Goal: Task Accomplishment & Management: Complete application form

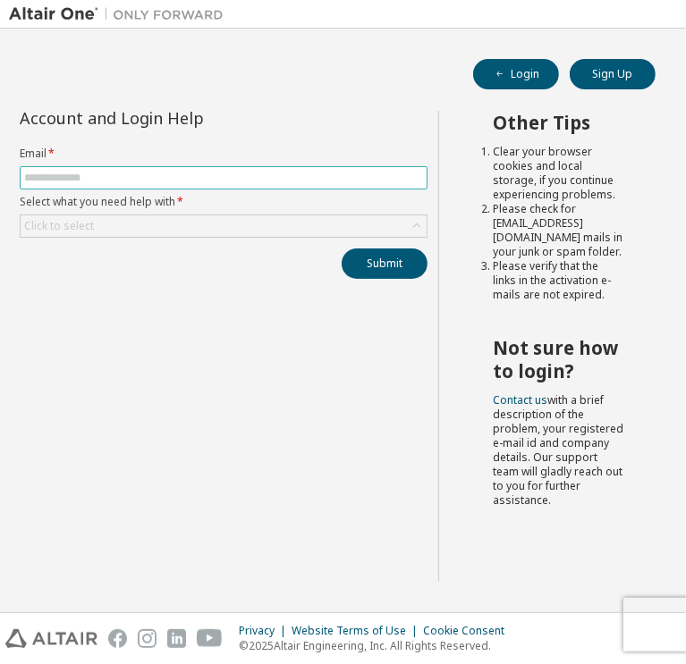
click at [336, 182] on input "text" at bounding box center [223, 178] width 399 height 14
type input "**********"
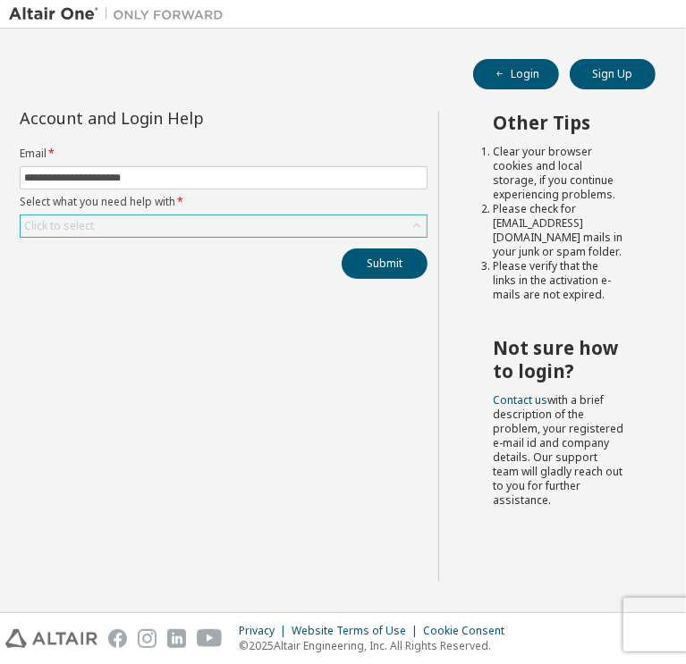
click at [197, 223] on div "Click to select" at bounding box center [224, 226] width 406 height 21
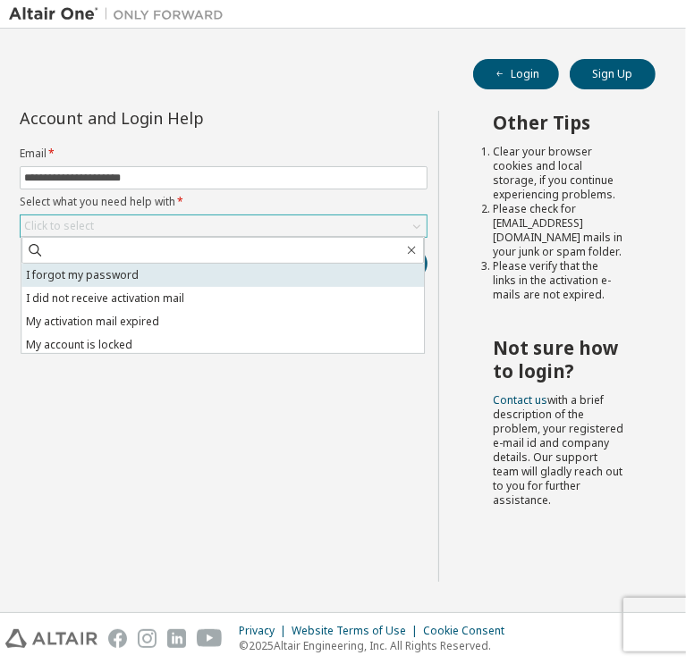
click at [182, 277] on li "I forgot my password" at bounding box center [222, 275] width 402 height 23
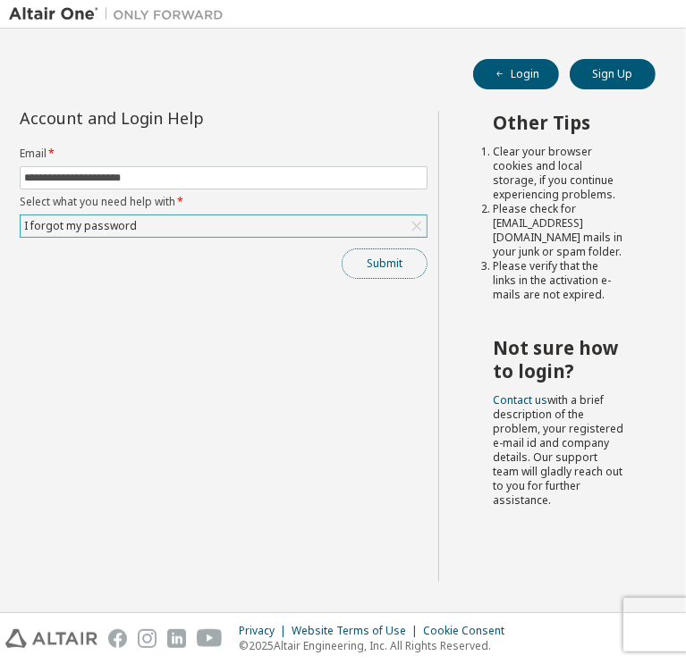
click at [369, 258] on button "Submit" at bounding box center [385, 264] width 86 height 30
click at [406, 265] on button "Submit" at bounding box center [385, 264] width 86 height 30
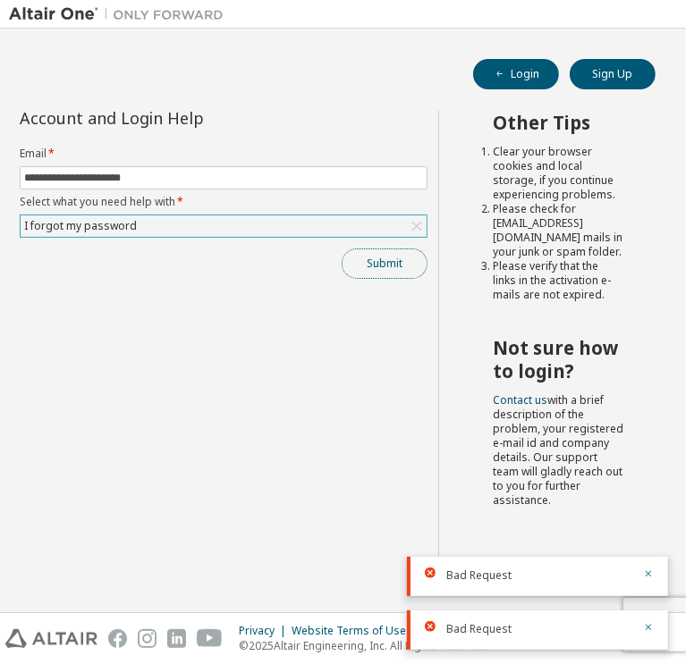
click at [385, 259] on button "Submit" at bounding box center [385, 264] width 86 height 30
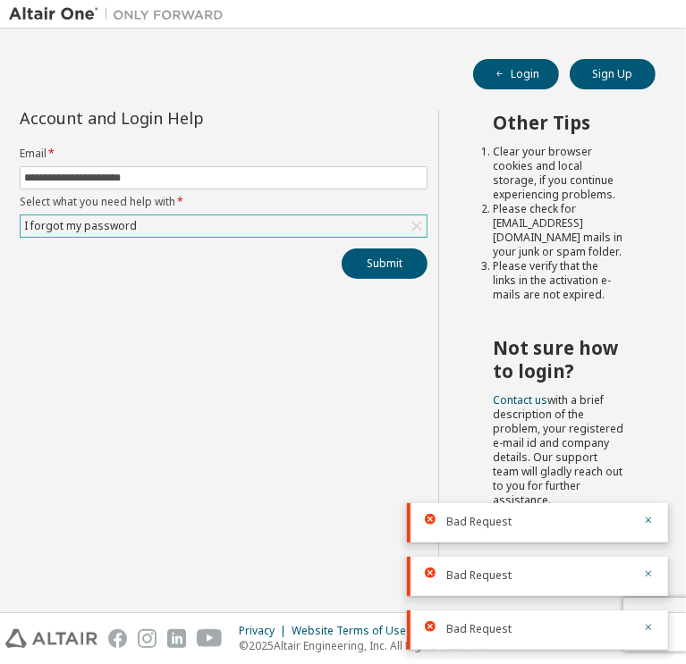
click at [381, 221] on div "I forgot my password" at bounding box center [224, 226] width 406 height 21
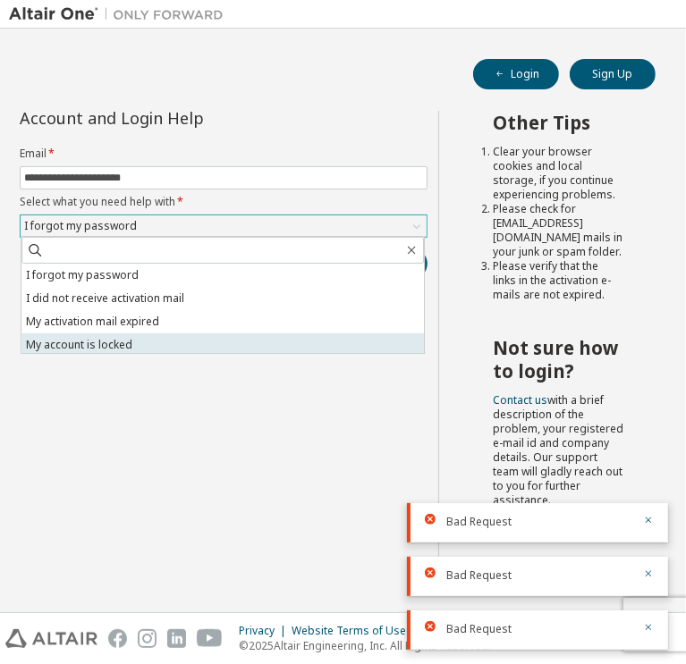
click at [320, 339] on li "My account is locked" at bounding box center [222, 345] width 402 height 23
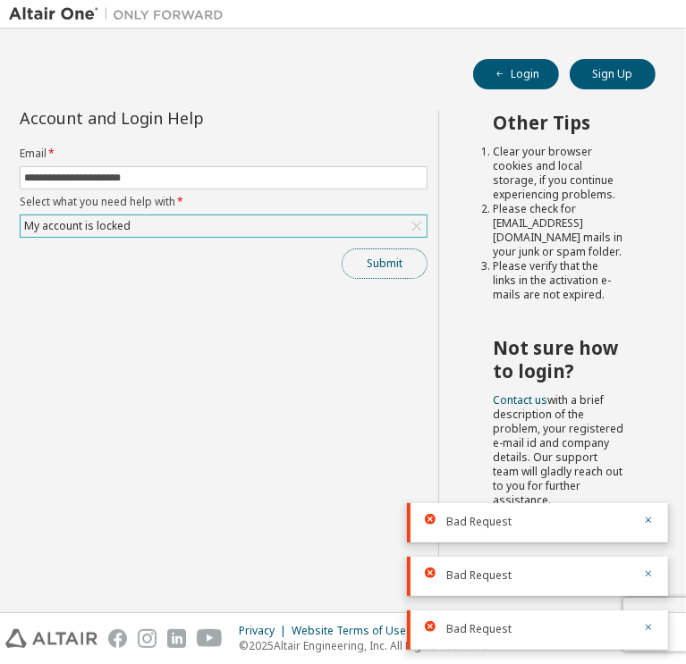
click at [391, 261] on button "Submit" at bounding box center [385, 264] width 86 height 30
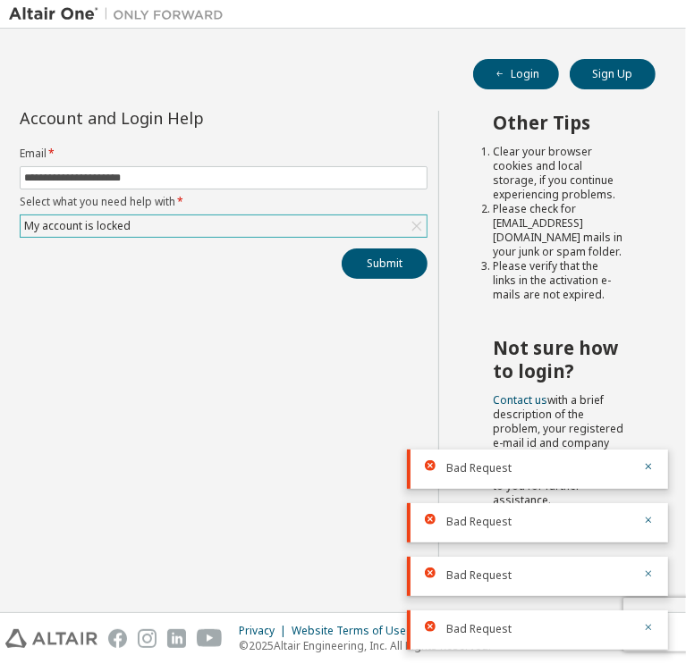
click at [380, 227] on div "My account is locked" at bounding box center [224, 226] width 406 height 21
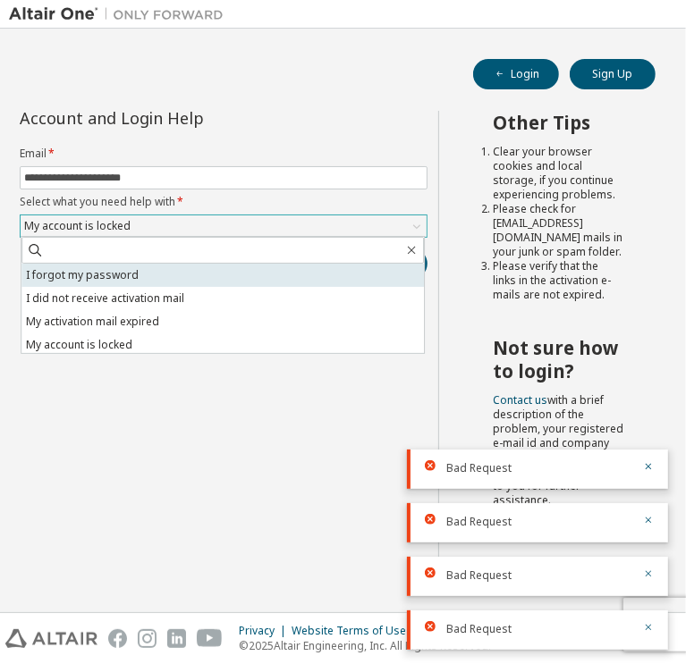
click at [300, 275] on li "I forgot my password" at bounding box center [222, 275] width 402 height 23
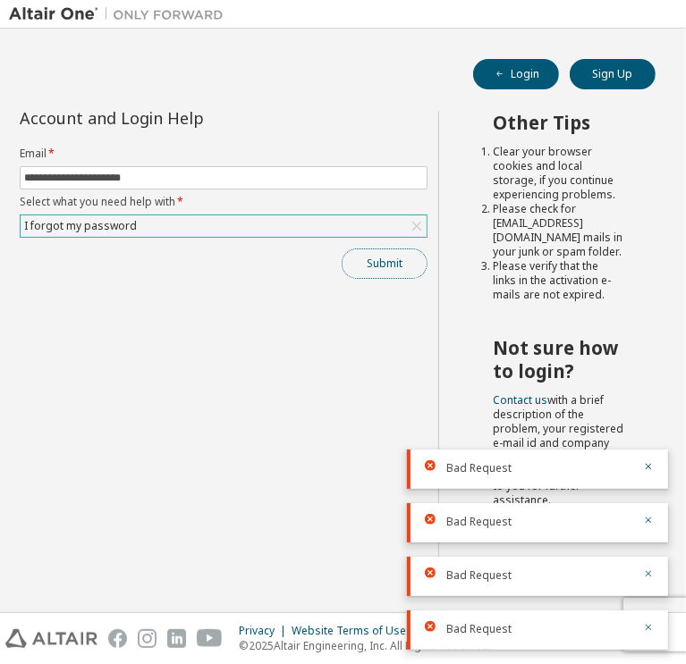
click at [372, 270] on button "Submit" at bounding box center [385, 264] width 86 height 30
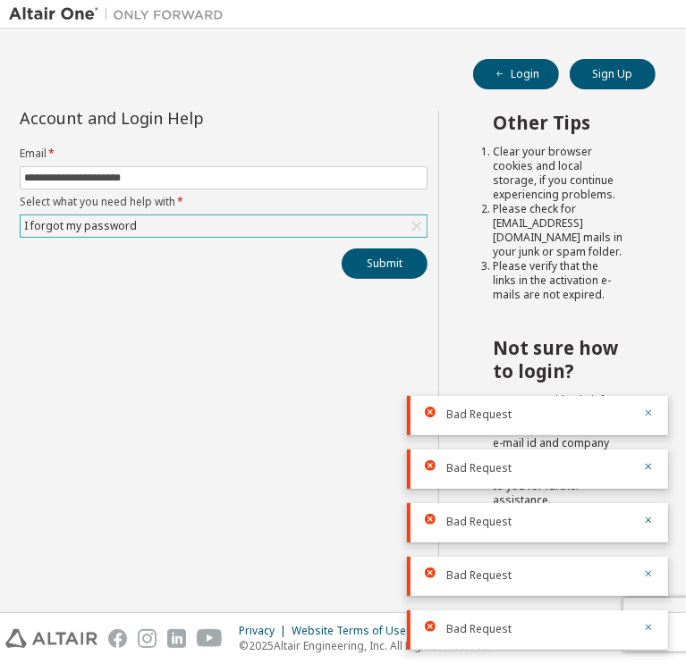
click at [644, 418] on icon "button" at bounding box center [648, 413] width 11 height 11
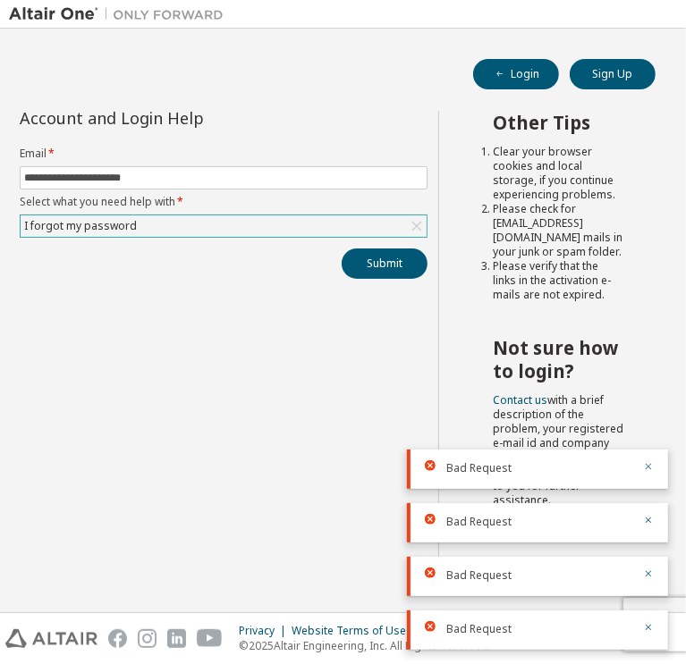
click at [647, 462] on icon "button" at bounding box center [648, 466] width 11 height 11
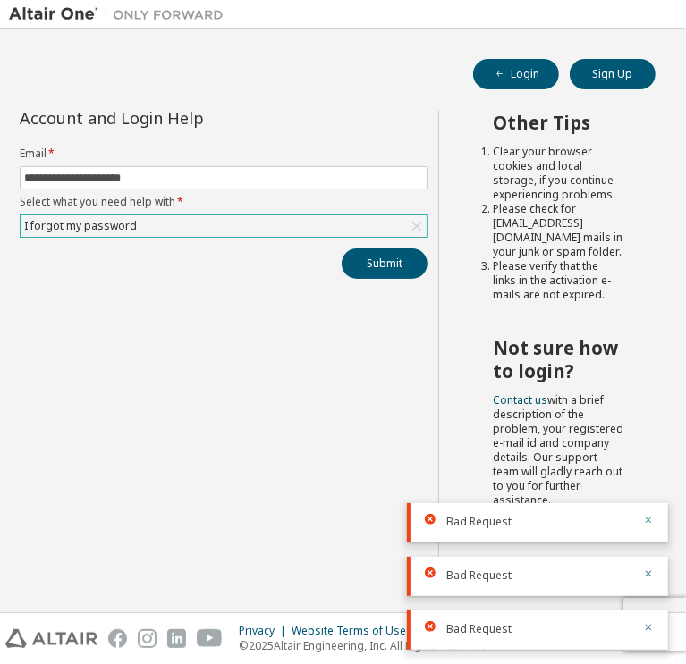
click at [651, 528] on button "button" at bounding box center [648, 522] width 11 height 16
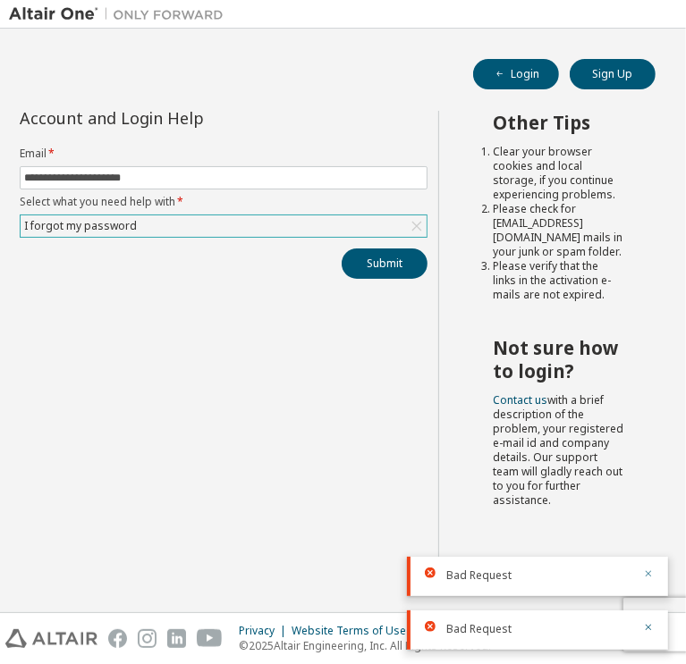
click at [648, 571] on icon "button" at bounding box center [648, 574] width 11 height 11
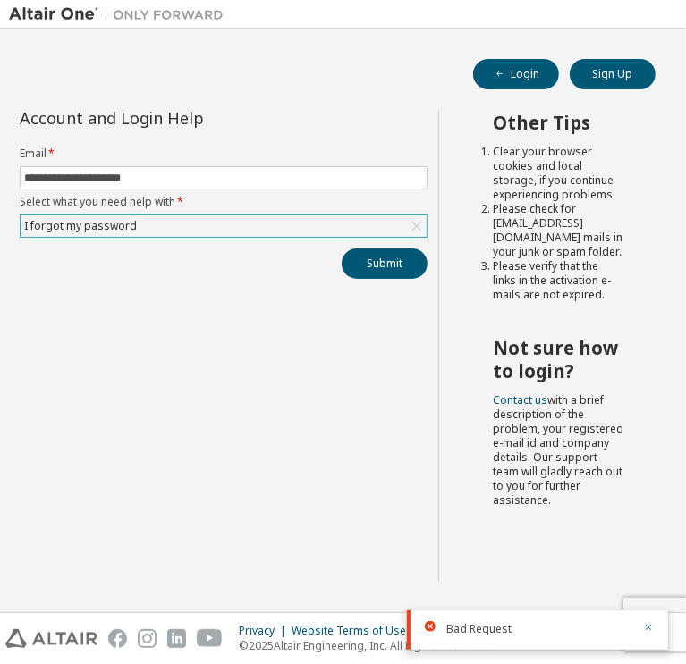
click at [373, 221] on div "I forgot my password" at bounding box center [224, 226] width 406 height 21
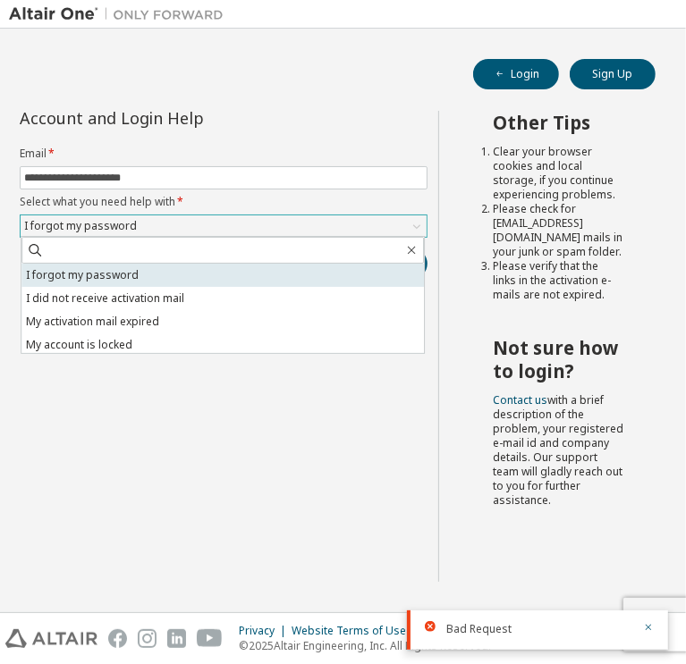
scroll to position [50, 0]
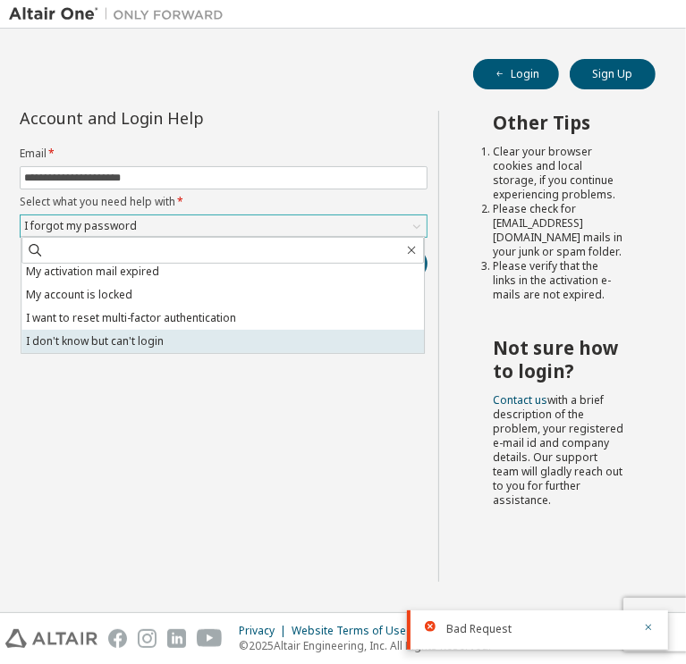
click at [238, 352] on li "I don't know but can't login" at bounding box center [222, 341] width 402 height 23
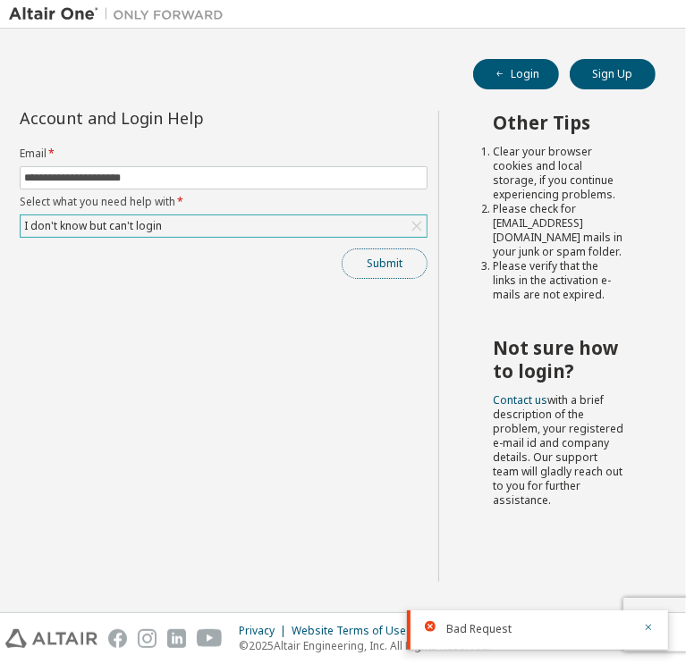
click at [376, 260] on button "Submit" at bounding box center [385, 264] width 86 height 30
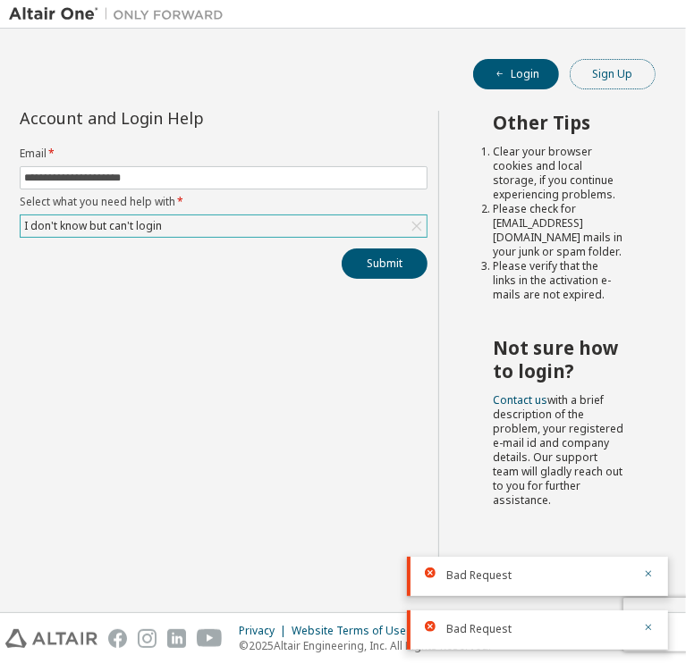
click at [581, 71] on button "Sign Up" at bounding box center [613, 74] width 86 height 30
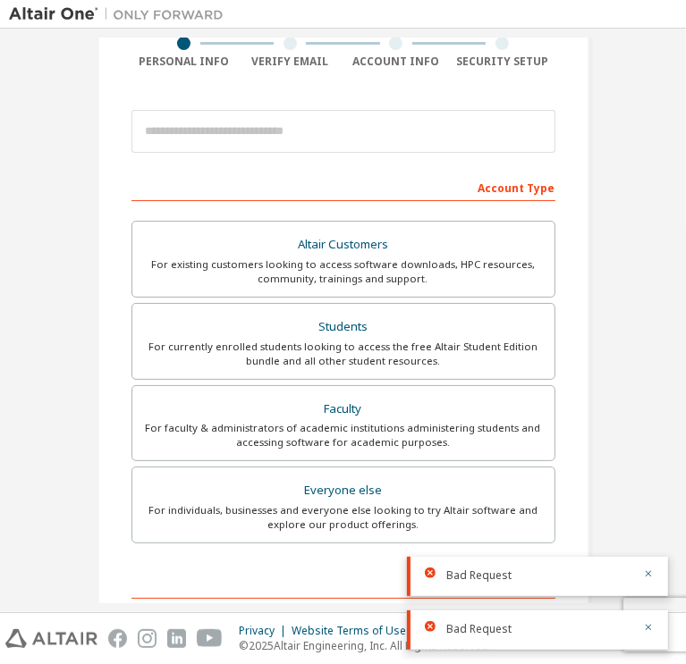
scroll to position [156, 0]
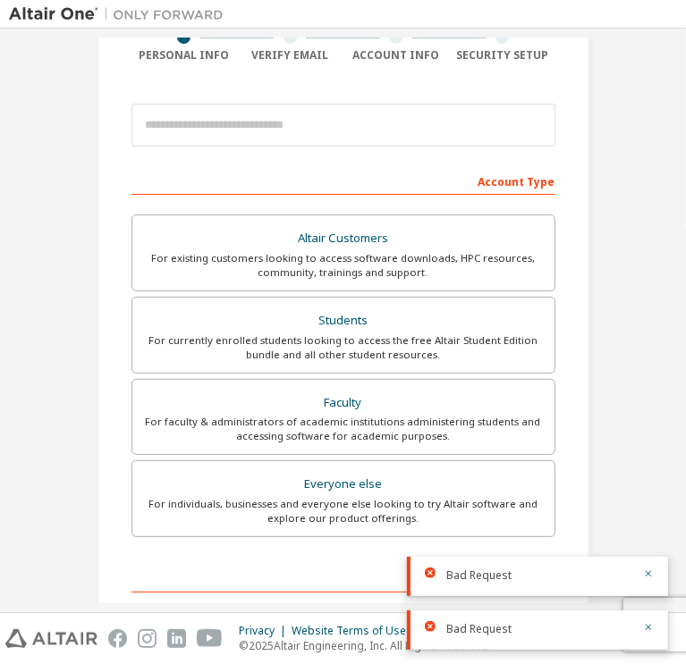
click at [385, 350] on div "For currently enrolled students looking to access the free Altair Student Editi…" at bounding box center [343, 348] width 401 height 29
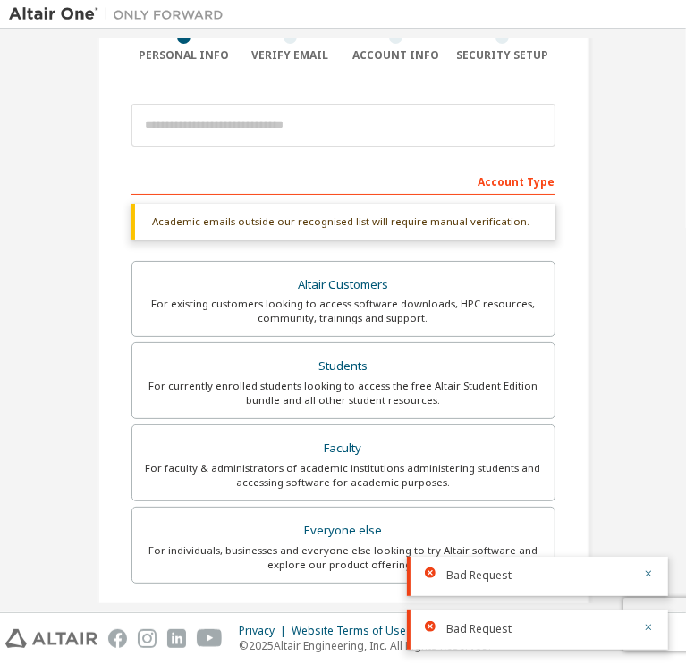
scroll to position [423, 0]
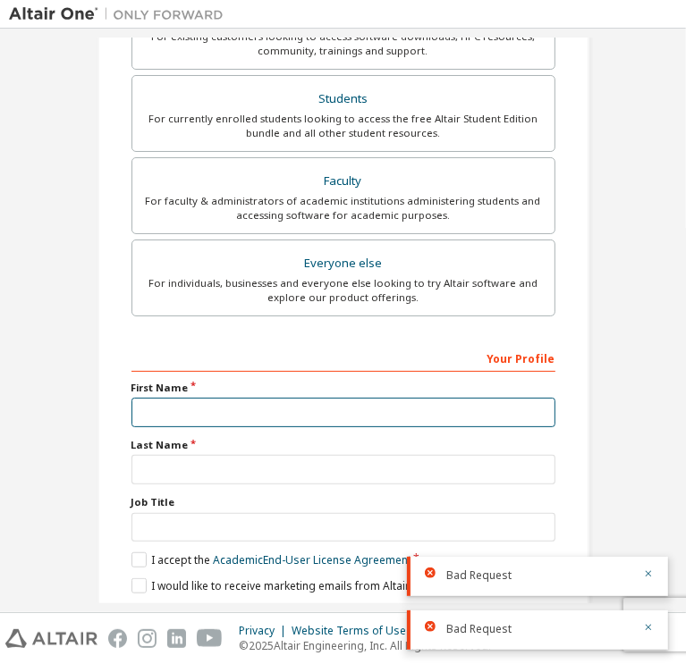
click at [269, 407] on input "text" at bounding box center [343, 413] width 424 height 30
click at [304, 411] on input "**********" at bounding box center [343, 413] width 424 height 30
type input "**********"
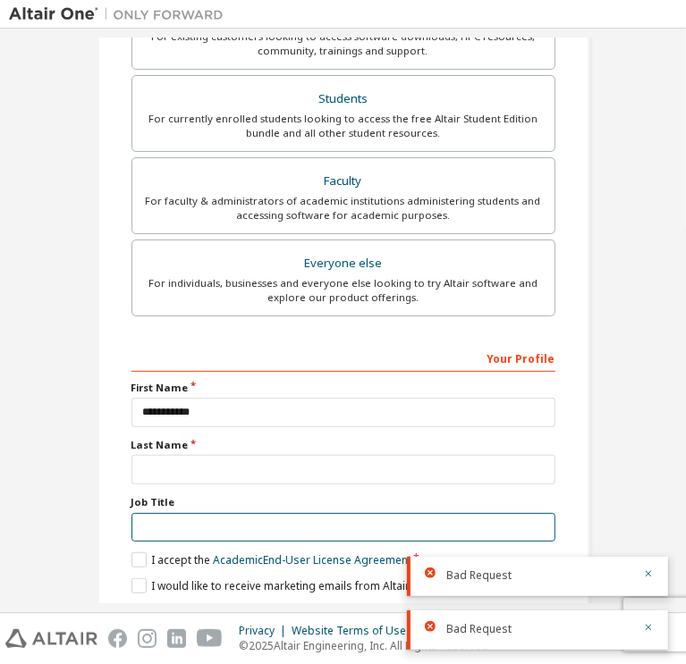
click at [258, 513] on input "text" at bounding box center [343, 528] width 424 height 30
type input "*******"
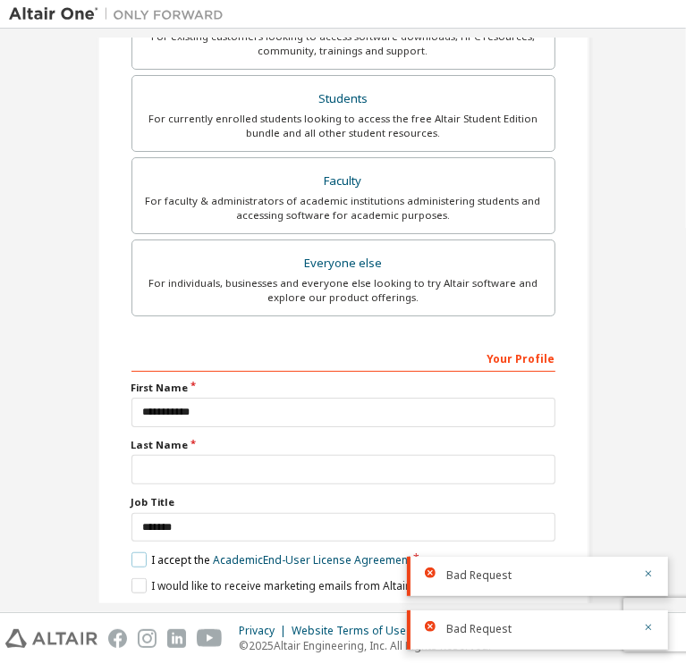
click at [136, 553] on label "I accept the Academic End-User License Agreement" at bounding box center [271, 560] width 280 height 15
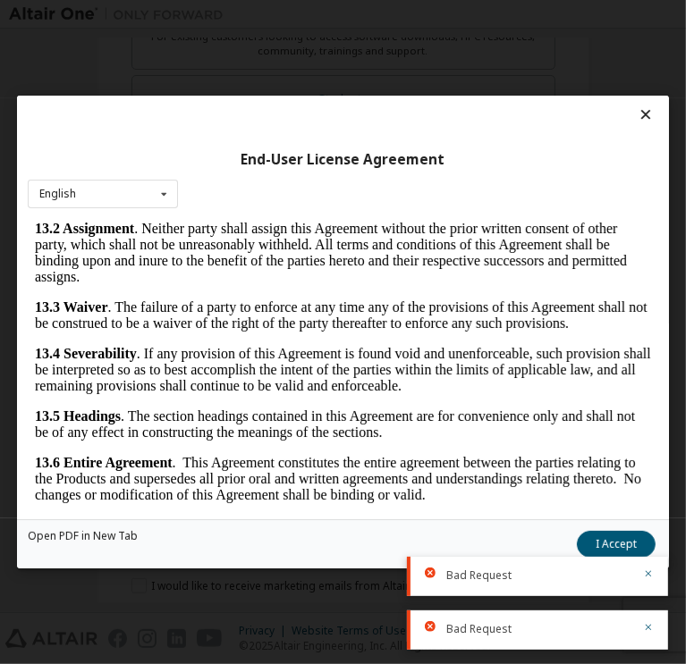
scroll to position [5911, 0]
click at [577, 537] on button "I Accept" at bounding box center [616, 544] width 79 height 27
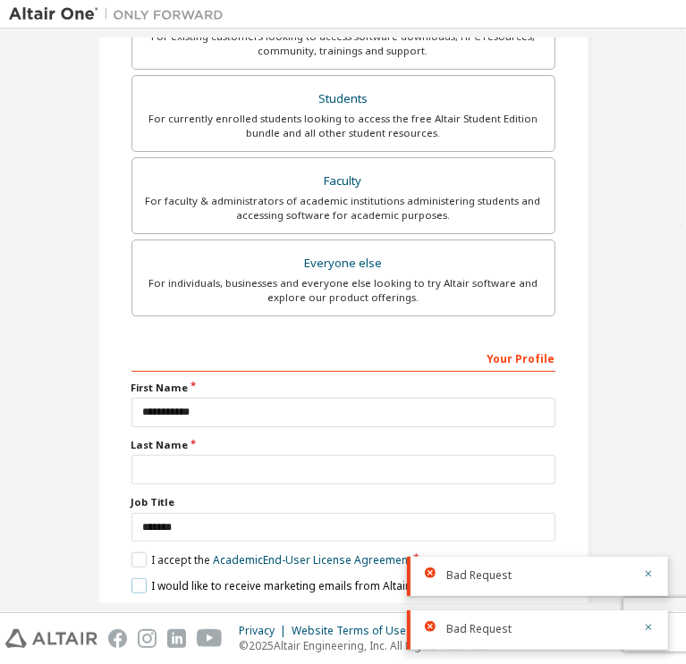
click at [131, 579] on label "I would like to receive marketing emails from Altair" at bounding box center [270, 586] width 278 height 15
click at [430, 455] on input "text" at bounding box center [343, 470] width 424 height 30
type input "*"
click at [651, 572] on icon "button" at bounding box center [649, 574] width 6 height 6
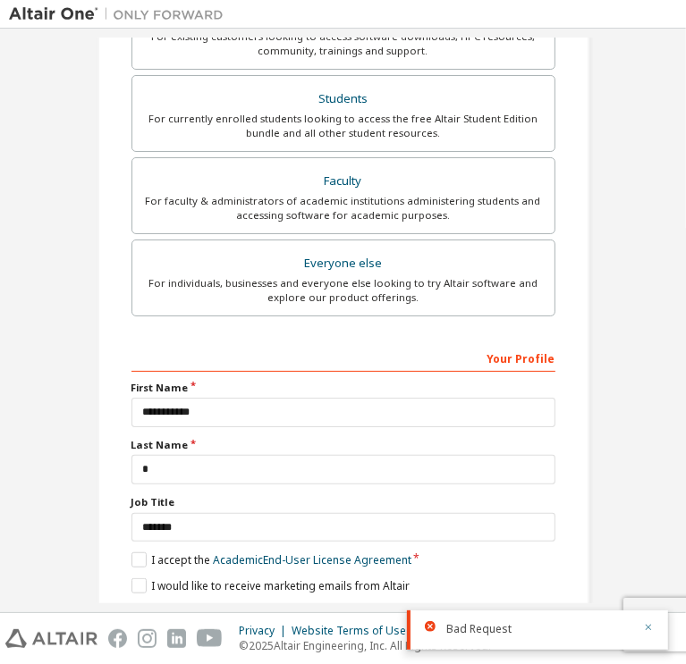
click at [648, 626] on icon "button" at bounding box center [648, 627] width 11 height 11
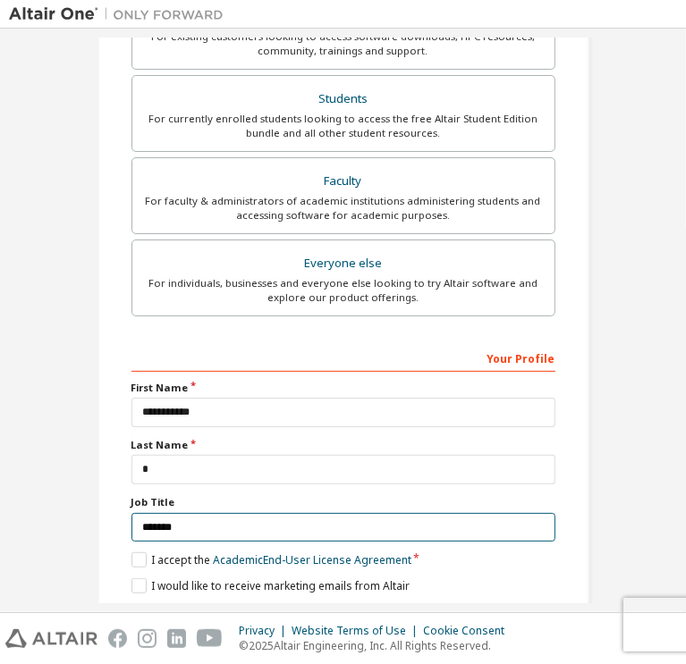
click at [368, 513] on input "*******" at bounding box center [343, 528] width 424 height 30
type input "*******"
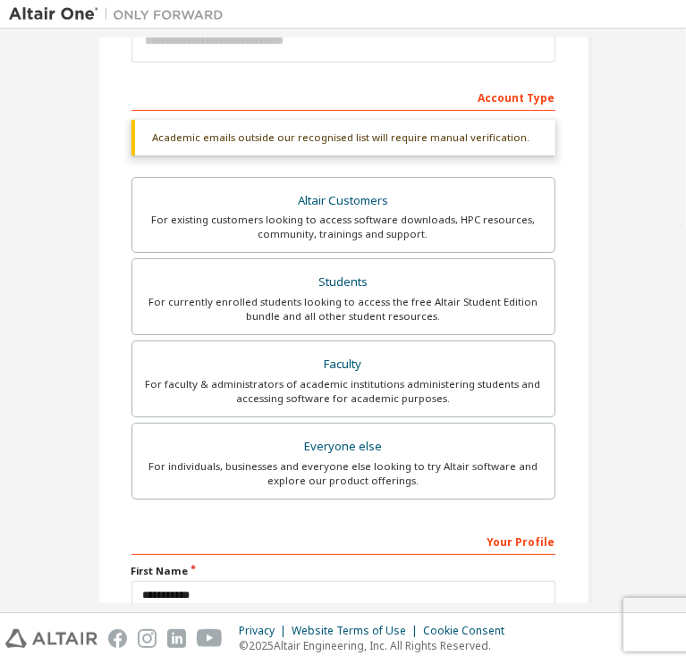
scroll to position [216, 0]
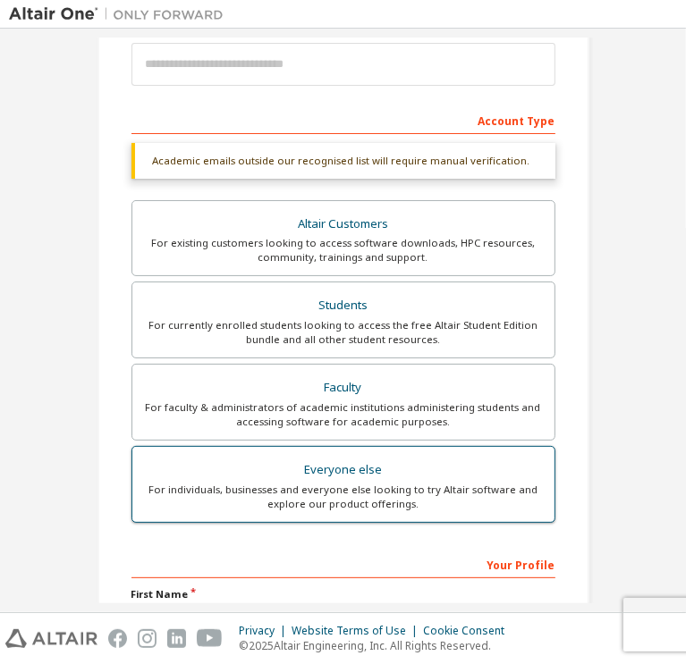
click at [328, 469] on div "Everyone else" at bounding box center [343, 470] width 401 height 25
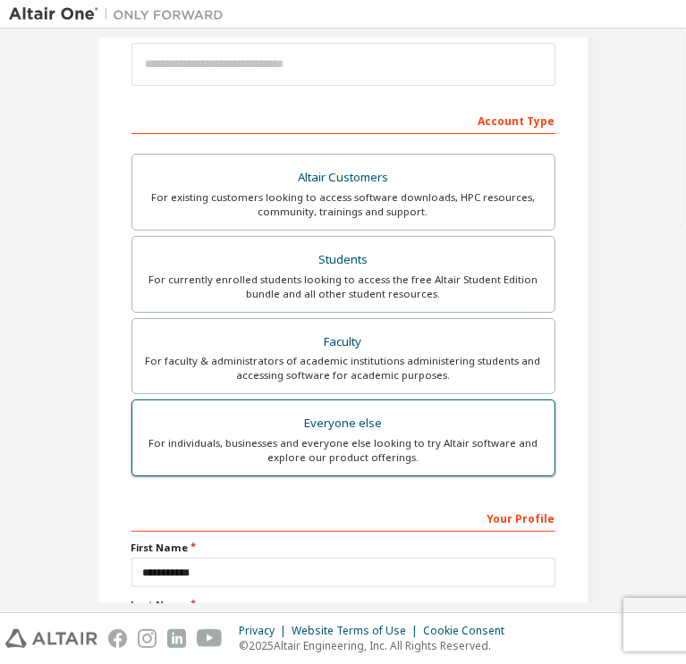
scroll to position [376, 0]
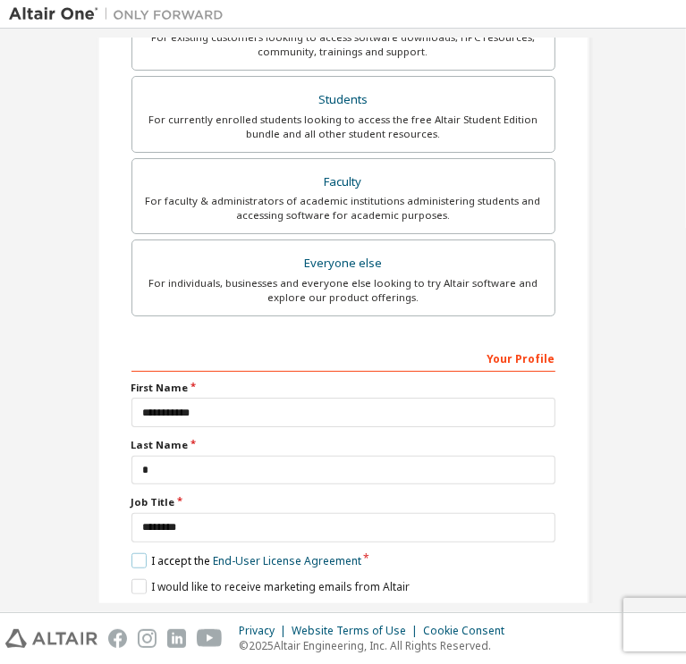
click at [131, 554] on label "I accept the End-User License Agreement" at bounding box center [246, 561] width 230 height 15
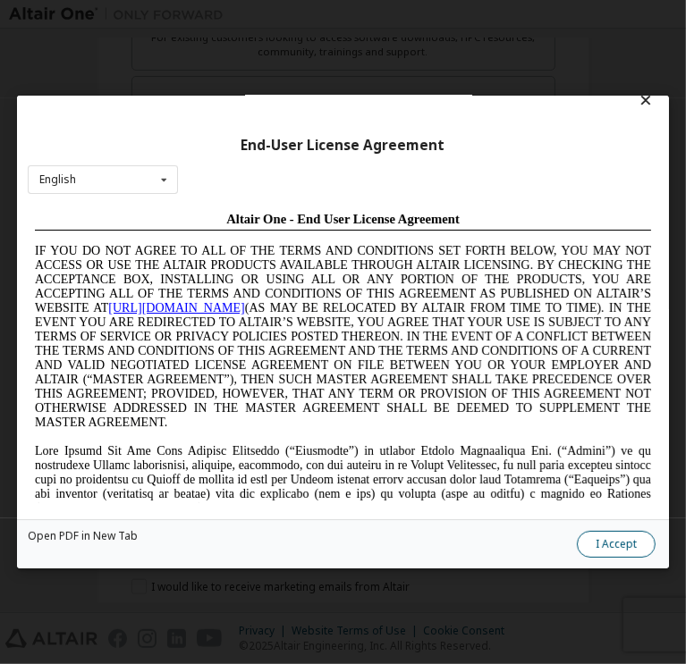
scroll to position [0, 0]
click at [577, 545] on button "I Accept" at bounding box center [616, 544] width 79 height 27
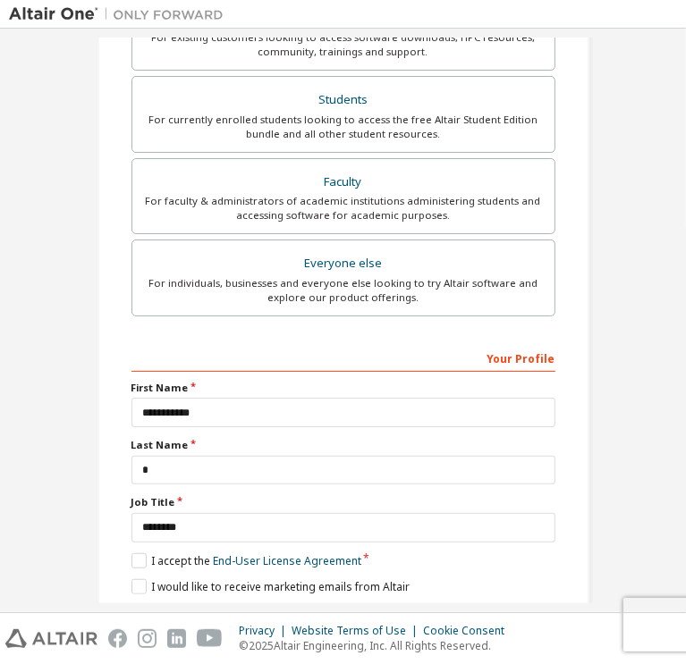
click at [324, 605] on div "Next" at bounding box center [343, 618] width 424 height 27
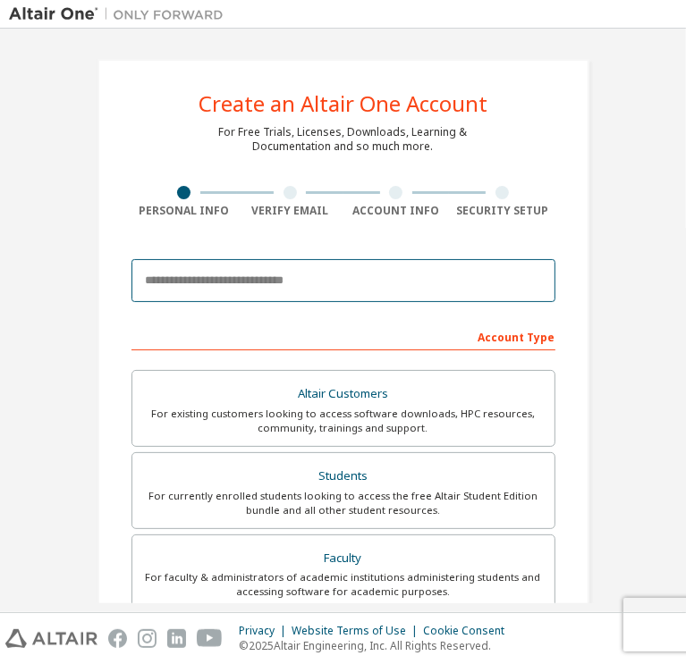
click at [266, 288] on input "email" at bounding box center [343, 280] width 424 height 43
type input "**********"
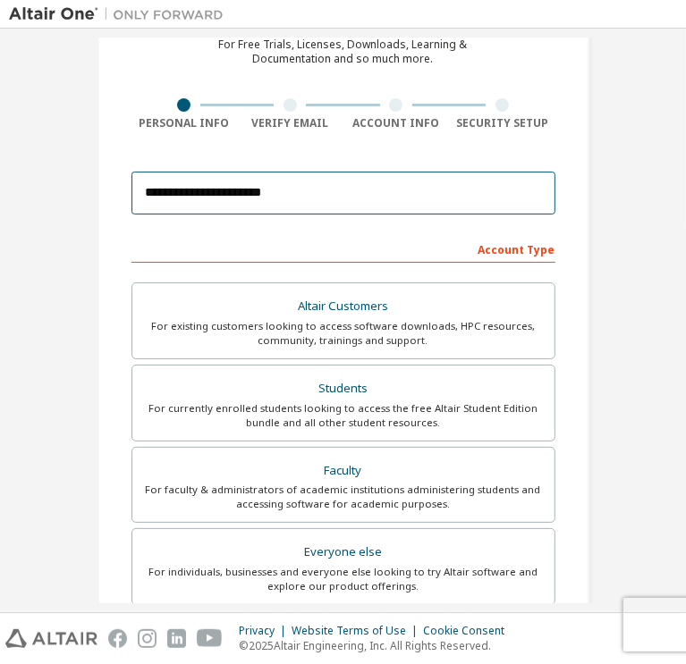
scroll to position [376, 0]
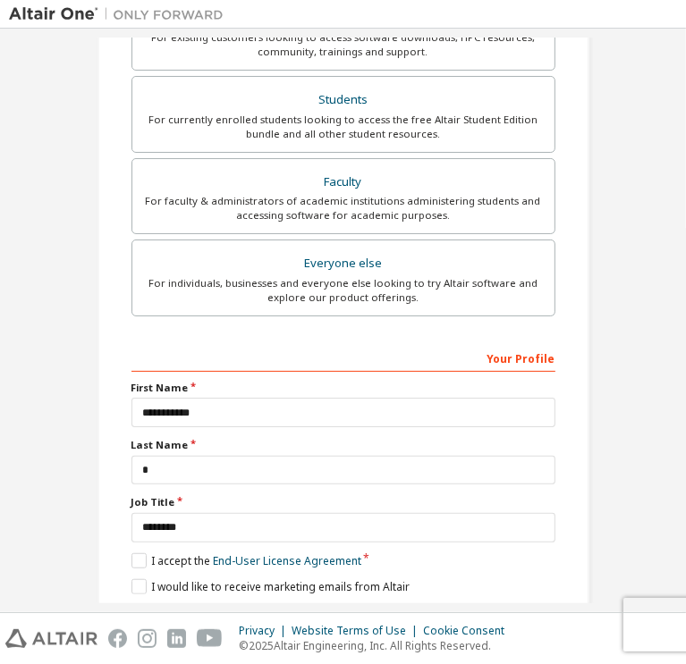
click at [332, 605] on button "Next" at bounding box center [342, 618] width 94 height 27
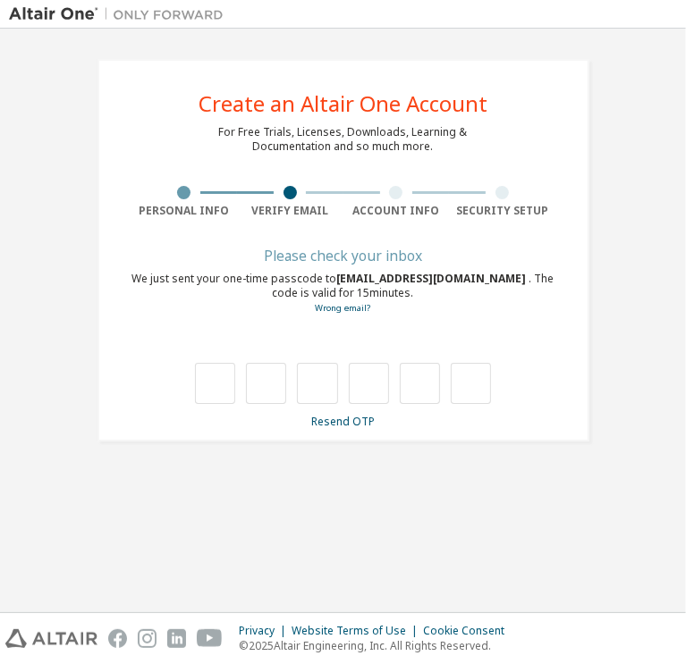
scroll to position [0, 0]
click at [210, 376] on input "text" at bounding box center [215, 383] width 40 height 41
type input "*"
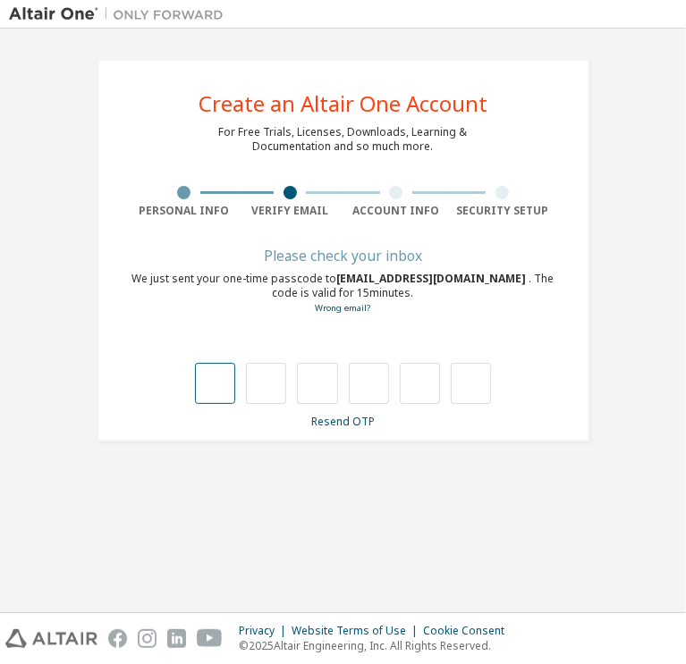
type input "*"
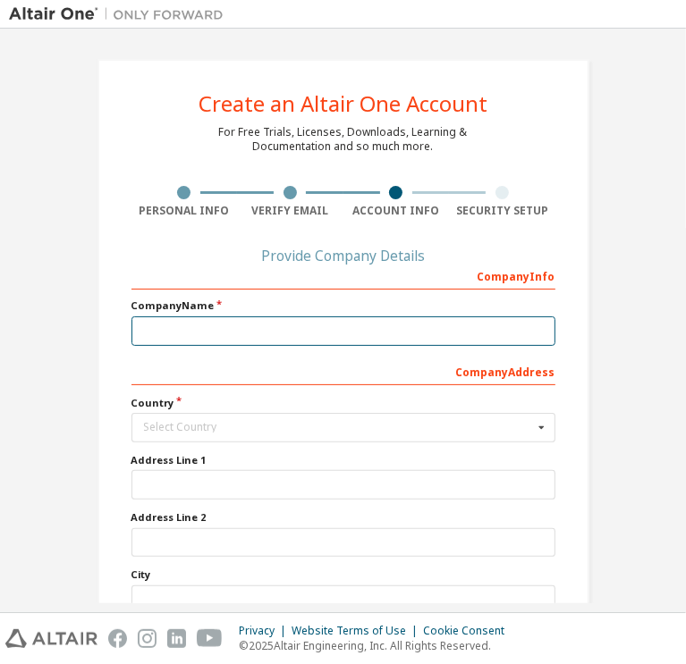
click at [226, 332] on input "text" at bounding box center [343, 332] width 424 height 30
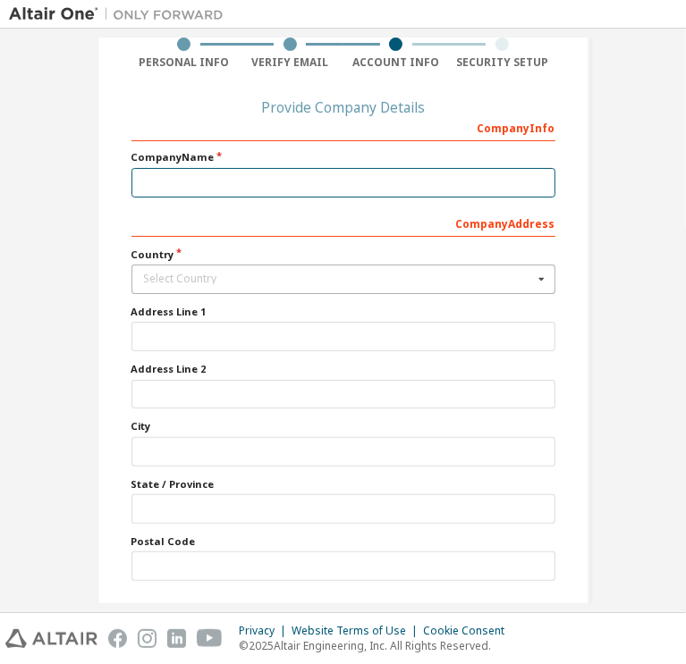
scroll to position [39, 0]
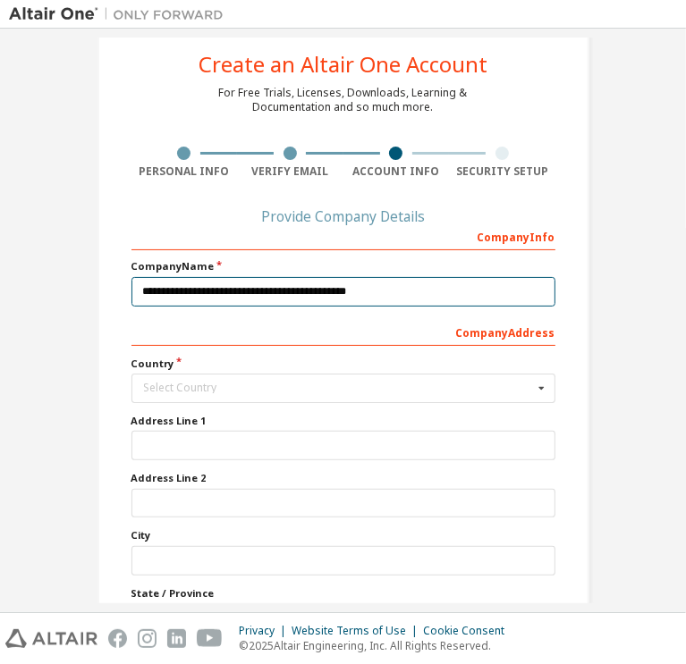
click at [186, 288] on input "**********" at bounding box center [343, 292] width 424 height 30
type input "**********"
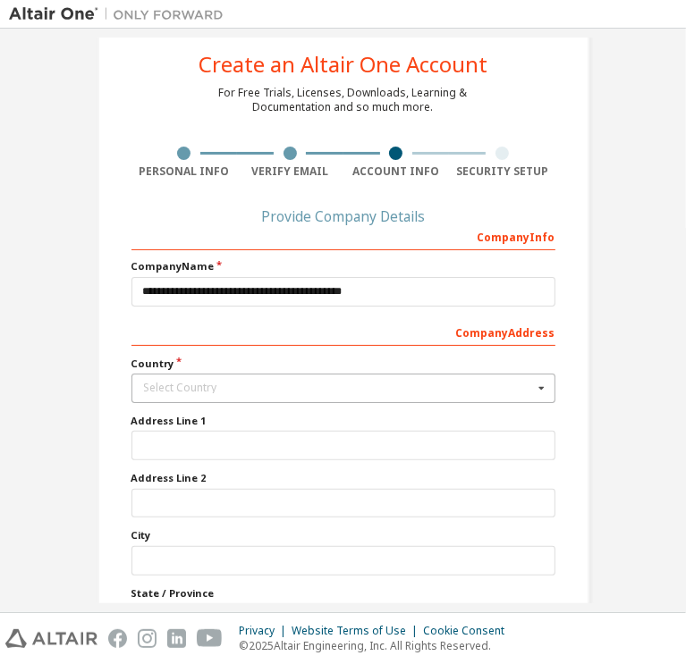
click at [233, 383] on div "Select Country" at bounding box center [338, 388] width 389 height 11
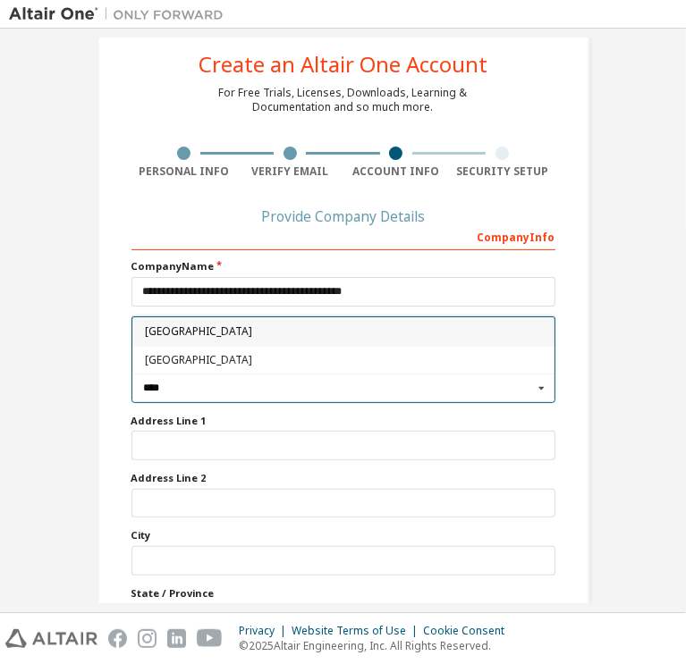
type input "*****"
type input "***"
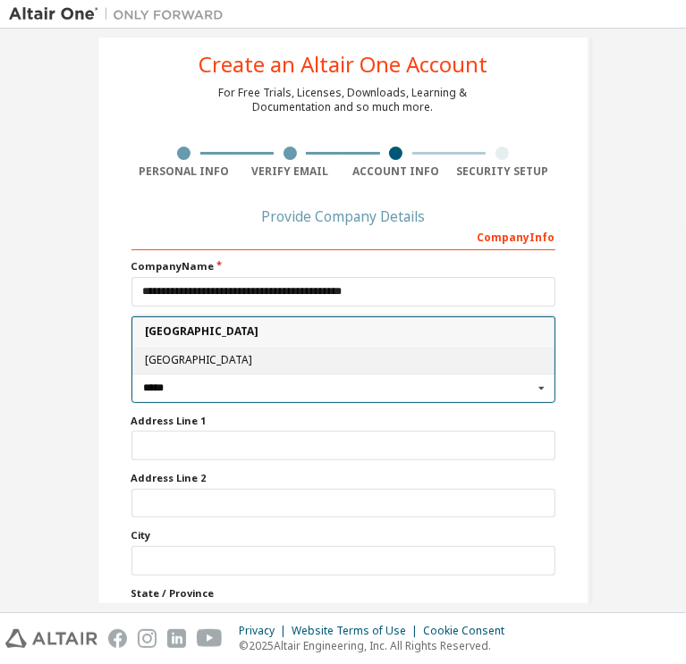
type input "*****"
click at [156, 356] on span "[GEOGRAPHIC_DATA]" at bounding box center [343, 361] width 398 height 11
type input "***"
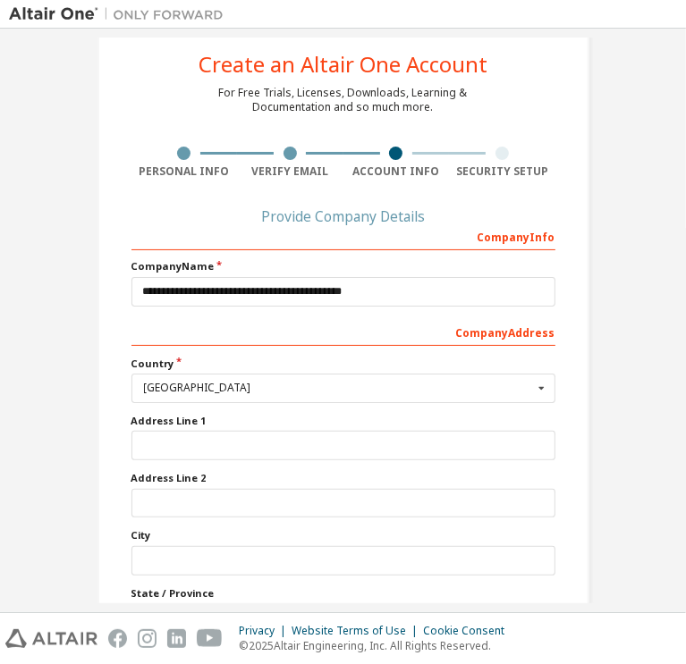
scroll to position [148, 0]
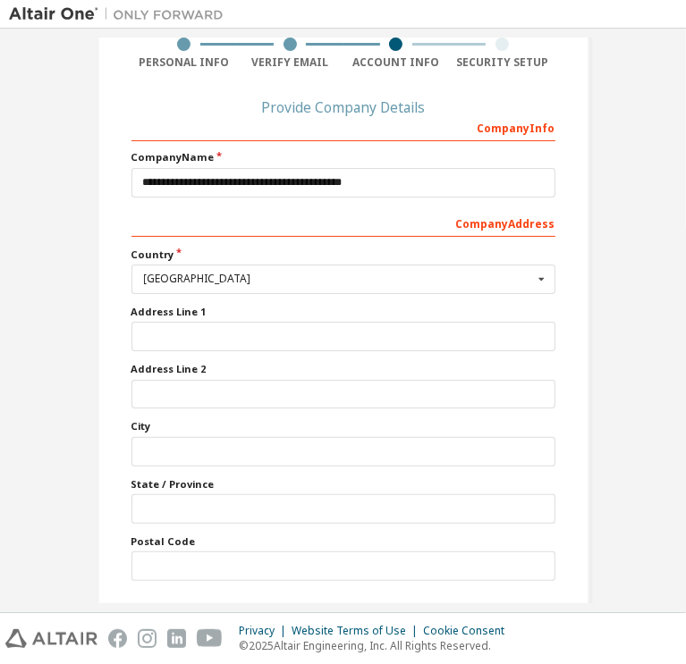
click at [313, 605] on button "Next" at bounding box center [342, 618] width 94 height 27
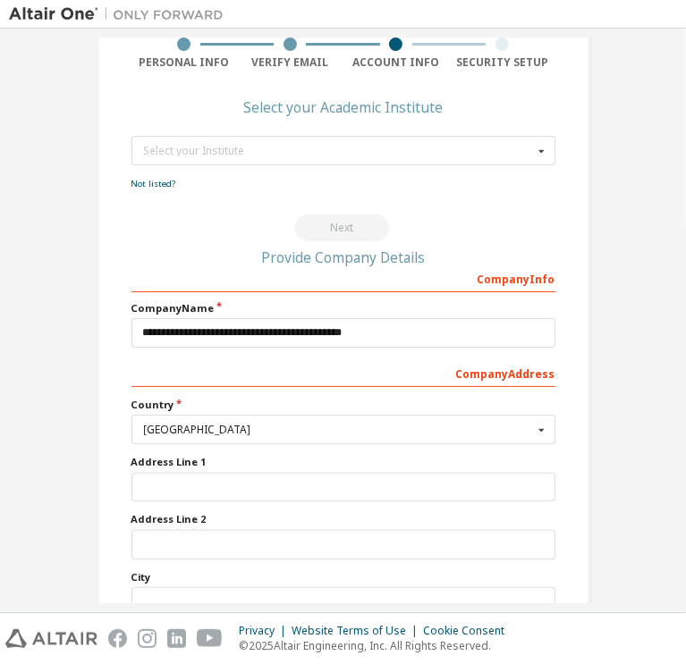
scroll to position [0, 0]
